Goal: Browse casually

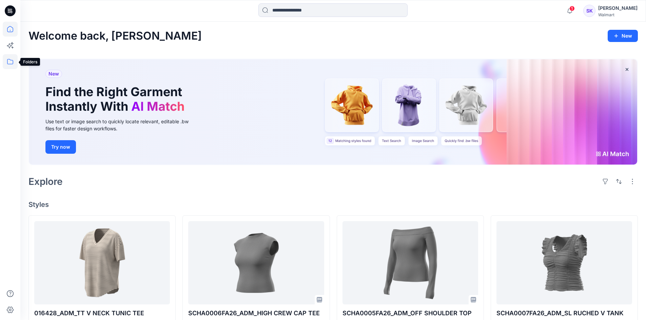
click at [11, 61] on icon at bounding box center [10, 61] width 15 height 15
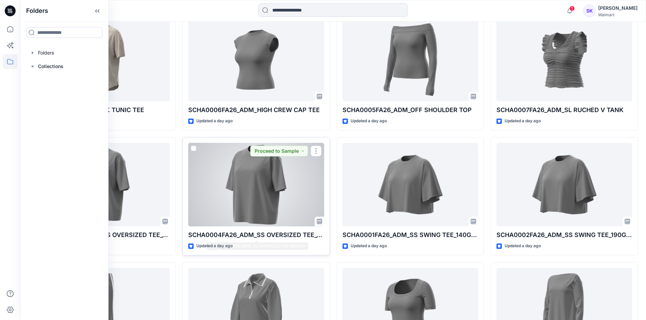
scroll to position [296, 0]
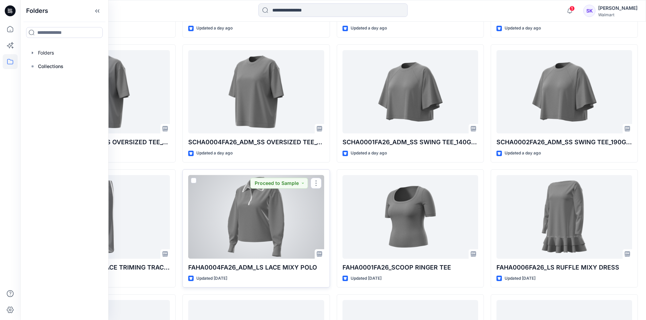
click at [237, 227] on div at bounding box center [256, 217] width 136 height 84
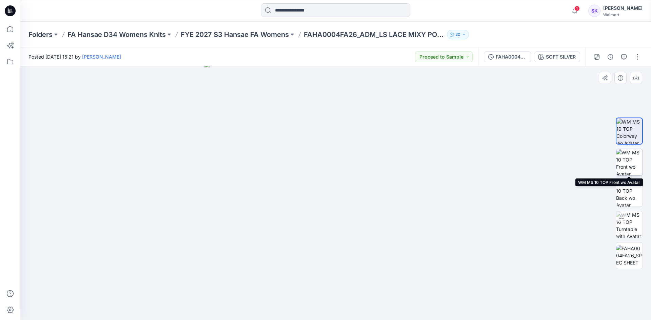
click at [639, 163] on img at bounding box center [629, 162] width 26 height 26
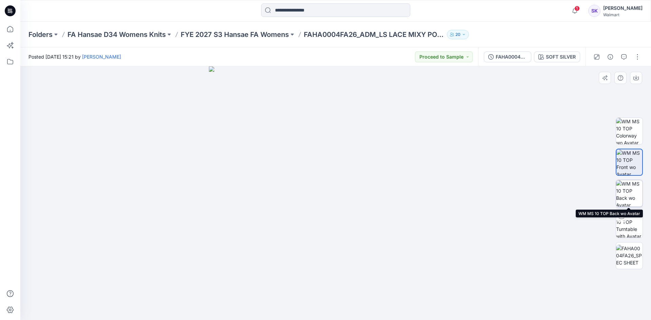
click at [639, 197] on img at bounding box center [629, 193] width 26 height 26
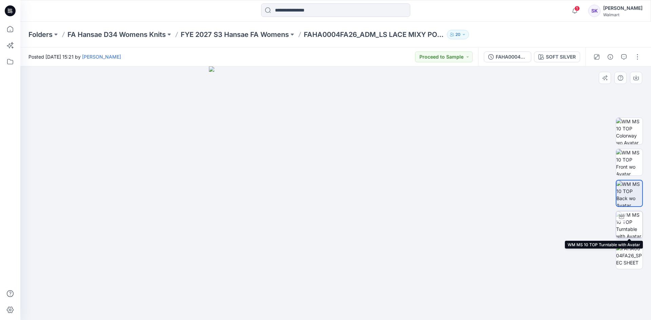
click at [630, 222] on img at bounding box center [629, 224] width 26 height 26
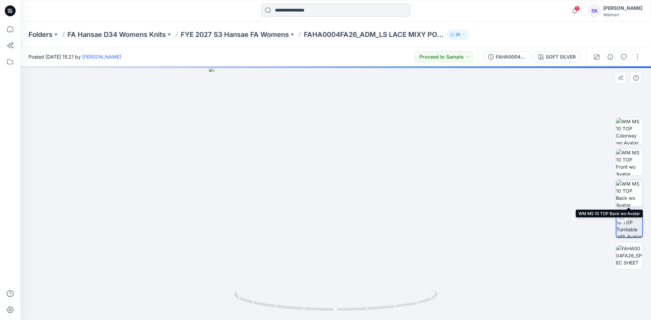
click at [630, 190] on img at bounding box center [629, 193] width 26 height 26
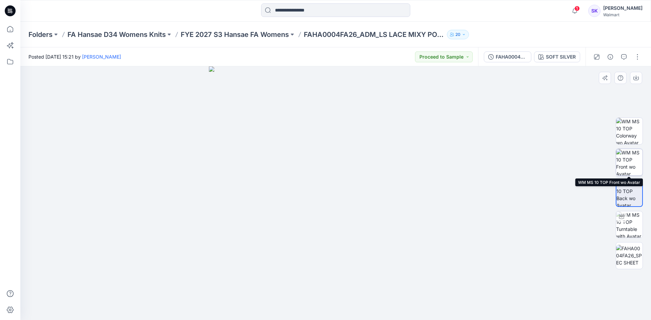
click at [629, 159] on img at bounding box center [629, 162] width 26 height 26
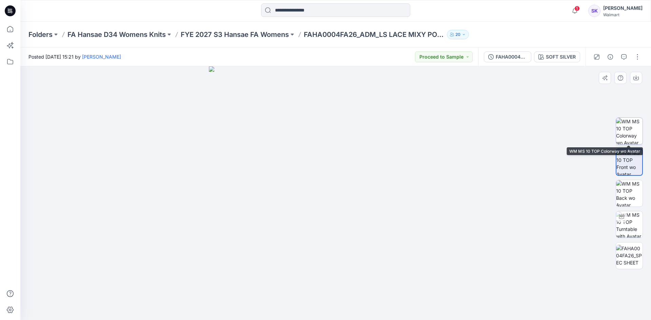
click at [628, 139] on img at bounding box center [629, 131] width 26 height 26
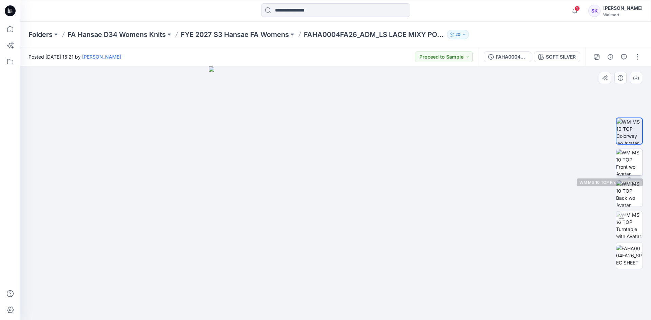
click at [628, 161] on img at bounding box center [629, 162] width 26 height 26
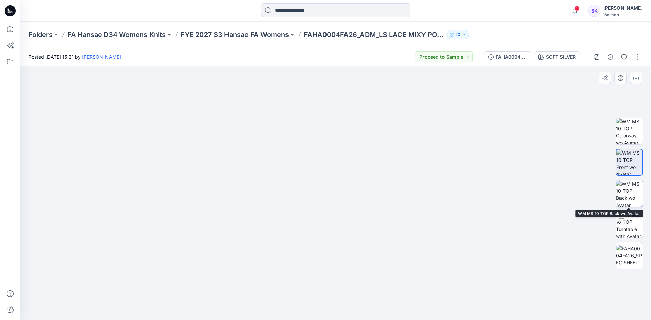
click at [630, 189] on img at bounding box center [629, 193] width 26 height 26
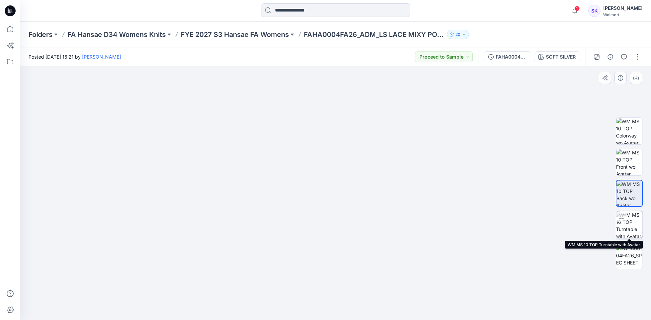
click at [625, 229] on img at bounding box center [629, 224] width 26 height 26
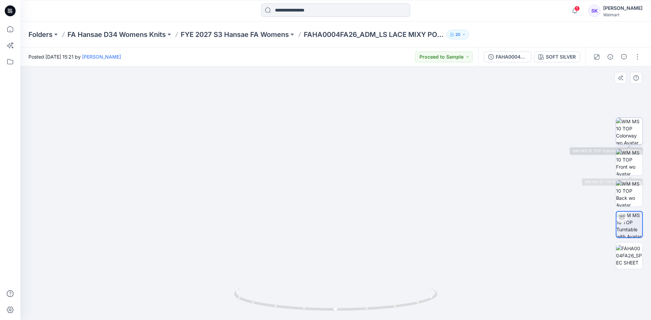
click at [631, 136] on img at bounding box center [629, 131] width 26 height 26
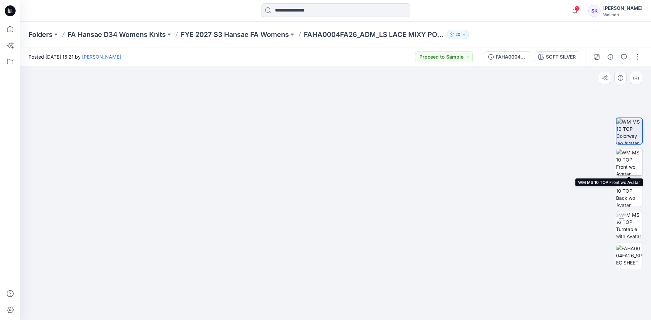
click at [631, 163] on img at bounding box center [629, 162] width 26 height 26
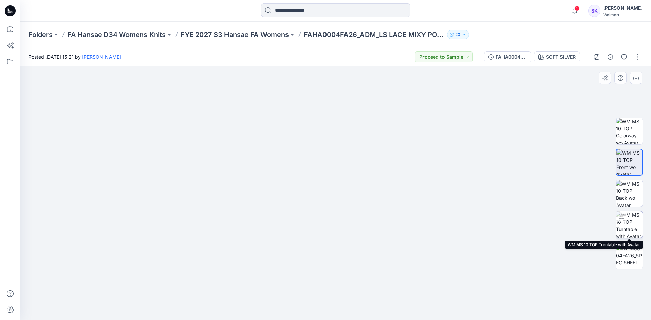
click at [624, 213] on div at bounding box center [621, 216] width 11 height 11
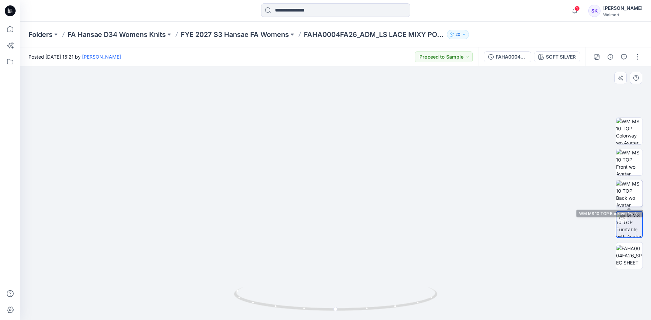
click at [629, 195] on img at bounding box center [629, 193] width 26 height 26
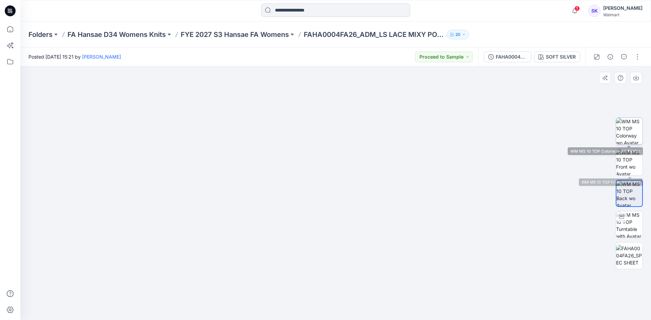
click at [623, 129] on img at bounding box center [629, 131] width 26 height 26
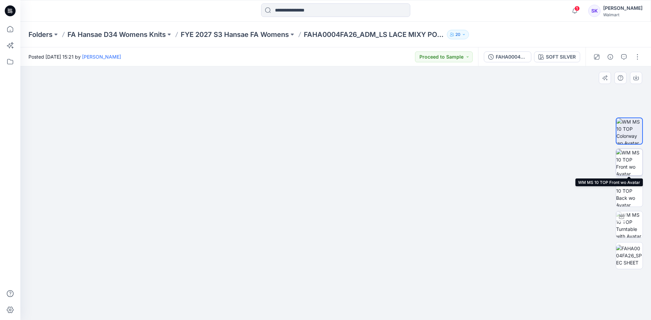
click at [626, 163] on img at bounding box center [629, 162] width 26 height 26
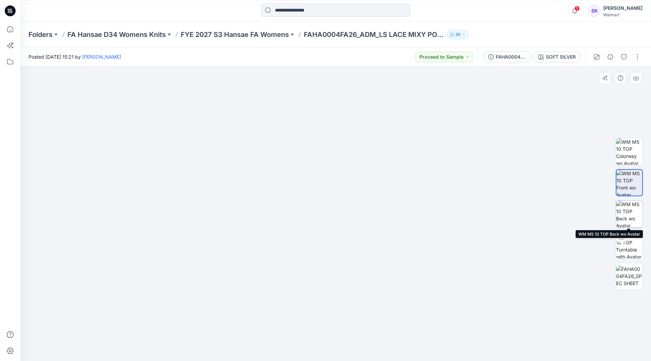
click at [630, 220] on img at bounding box center [629, 214] width 26 height 26
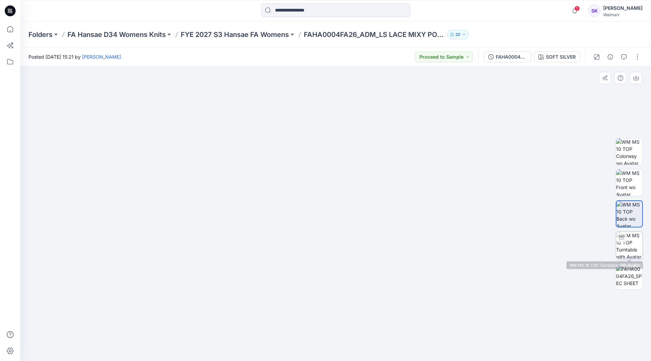
click at [620, 248] on img at bounding box center [629, 245] width 26 height 26
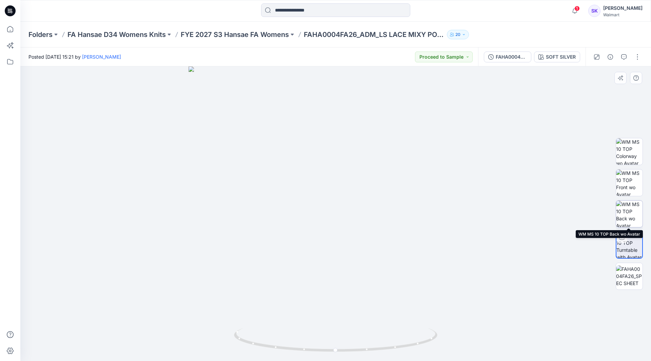
click at [627, 204] on img at bounding box center [629, 214] width 26 height 26
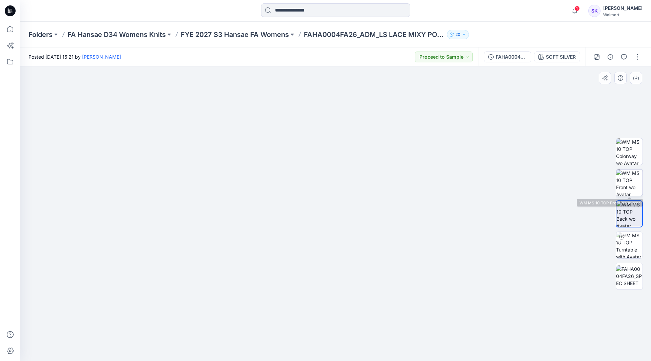
click at [628, 184] on img at bounding box center [629, 182] width 26 height 26
click at [630, 148] on img at bounding box center [629, 151] width 26 height 26
click at [631, 178] on img at bounding box center [629, 182] width 26 height 26
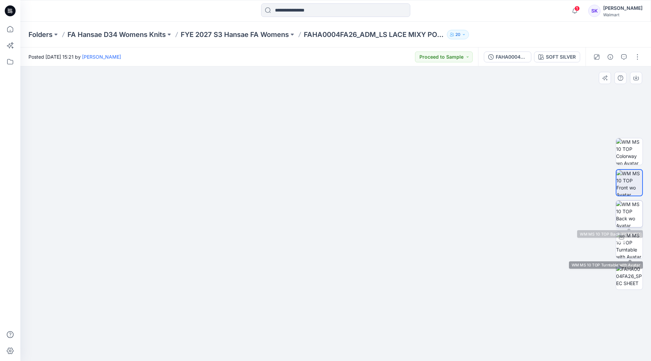
click at [617, 210] on img at bounding box center [629, 214] width 26 height 26
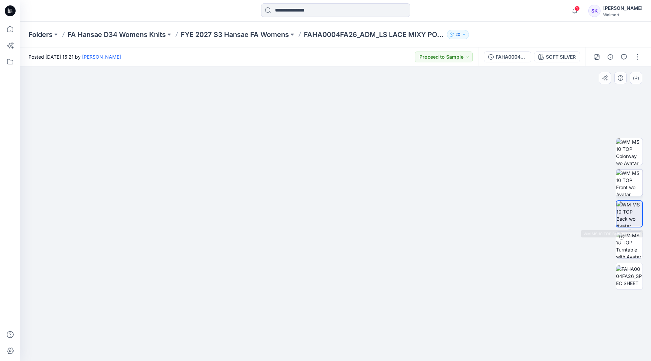
click at [628, 183] on img at bounding box center [629, 182] width 26 height 26
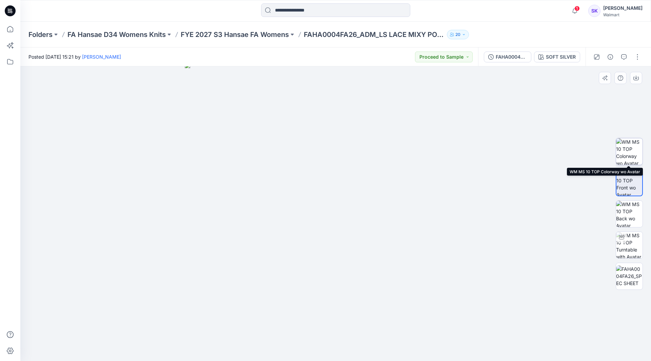
click at [631, 149] on img at bounding box center [629, 151] width 26 height 26
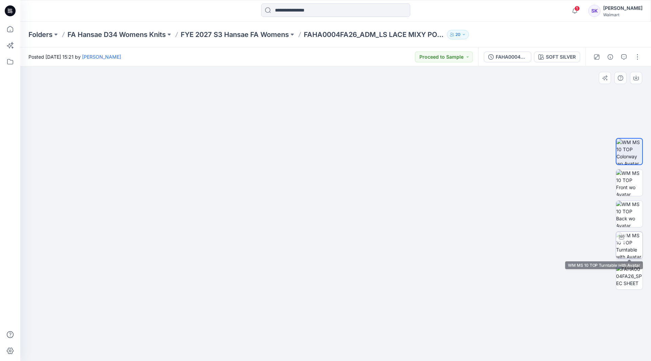
click at [633, 241] on img at bounding box center [629, 245] width 26 height 26
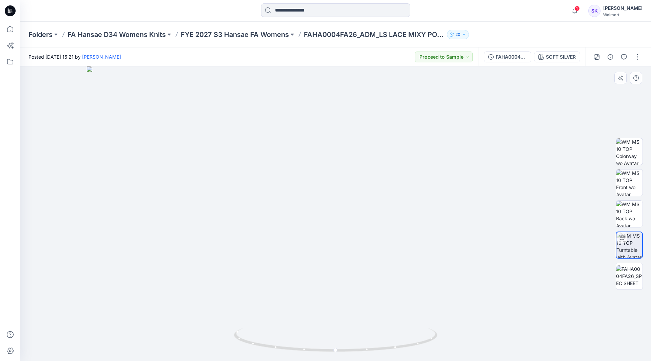
drag, startPoint x: 339, startPoint y: 100, endPoint x: 342, endPoint y: 262, distance: 162.3
click at [629, 180] on img at bounding box center [629, 182] width 26 height 26
click at [542, 320] on div at bounding box center [335, 213] width 630 height 294
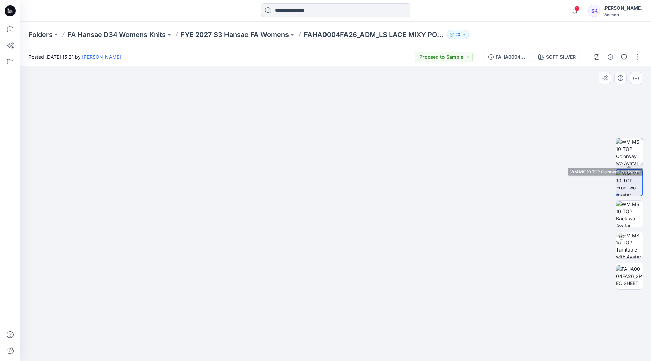
click at [628, 152] on img at bounding box center [629, 151] width 26 height 26
drag, startPoint x: 592, startPoint y: 337, endPoint x: 586, endPoint y: 339, distance: 6.8
click at [592, 320] on div at bounding box center [335, 213] width 630 height 294
